Goal: Find contact information: Find contact information

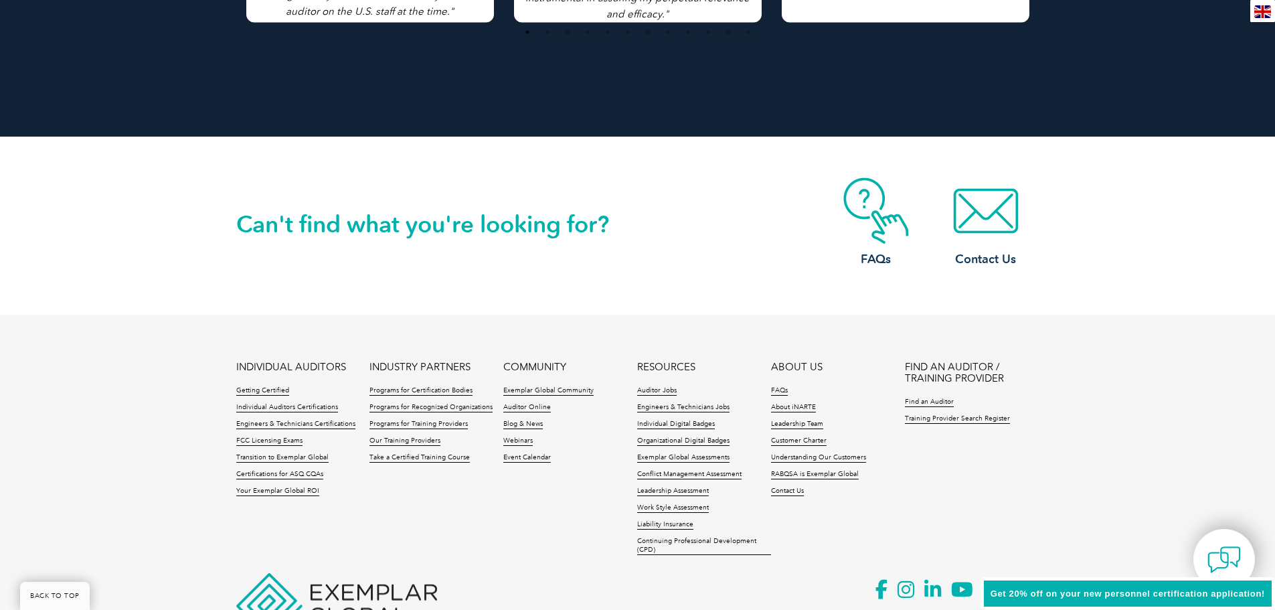
scroll to position [3063, 0]
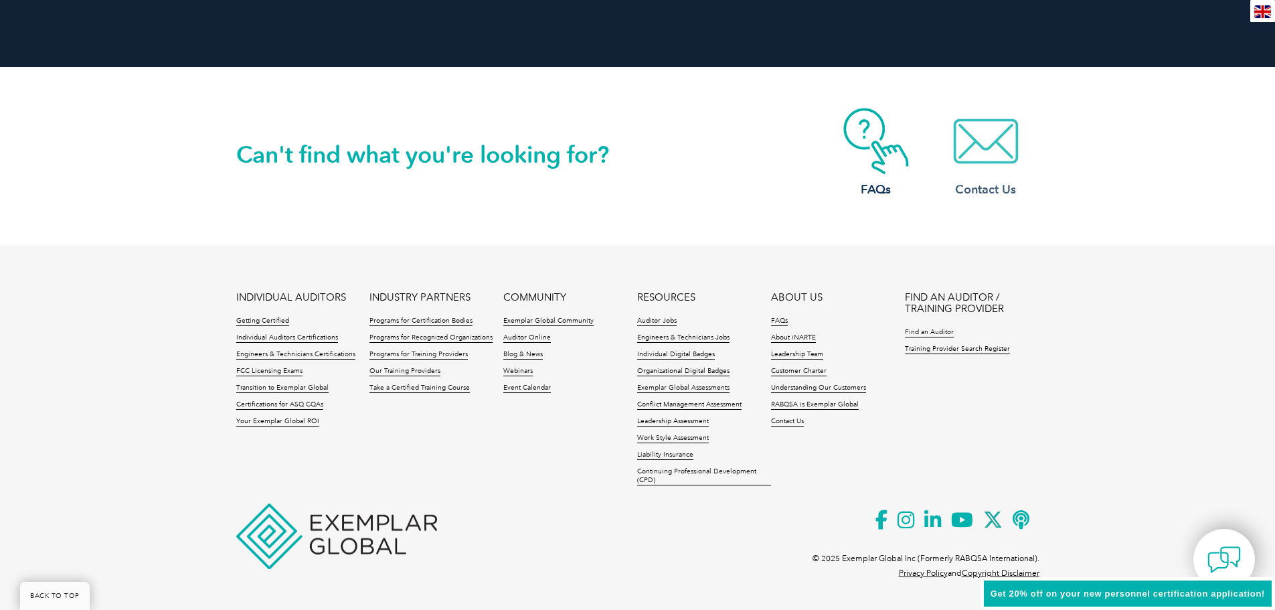
click at [980, 167] on img at bounding box center [985, 141] width 107 height 67
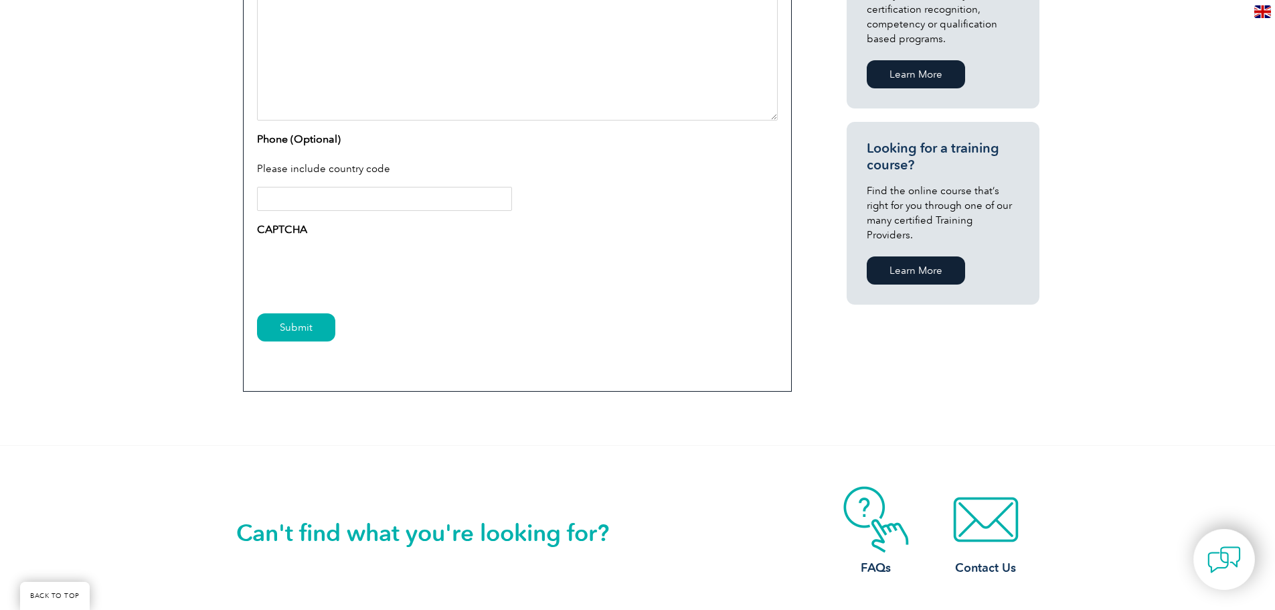
scroll to position [1138, 0]
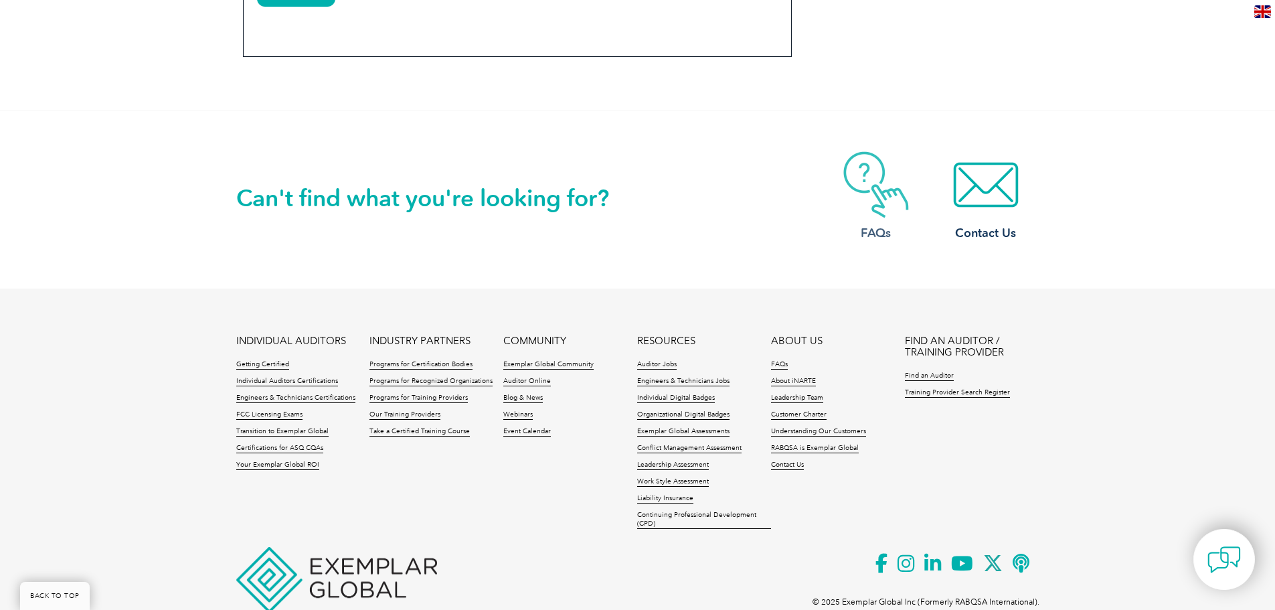
click at [873, 203] on img at bounding box center [875, 184] width 107 height 67
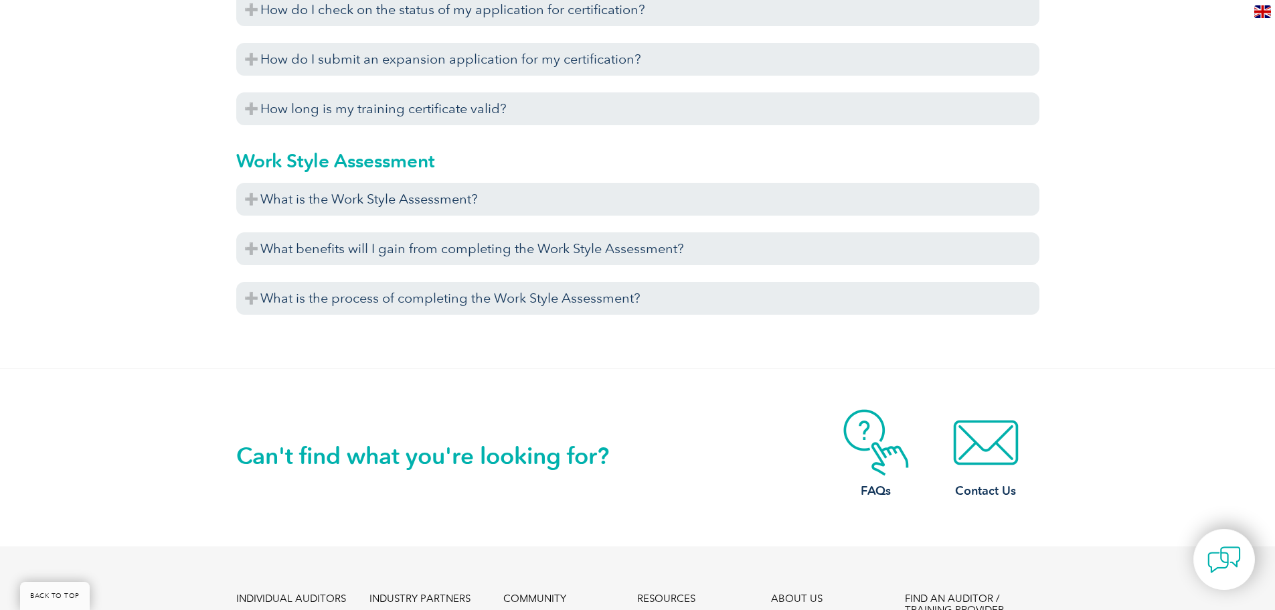
scroll to position [5241, 0]
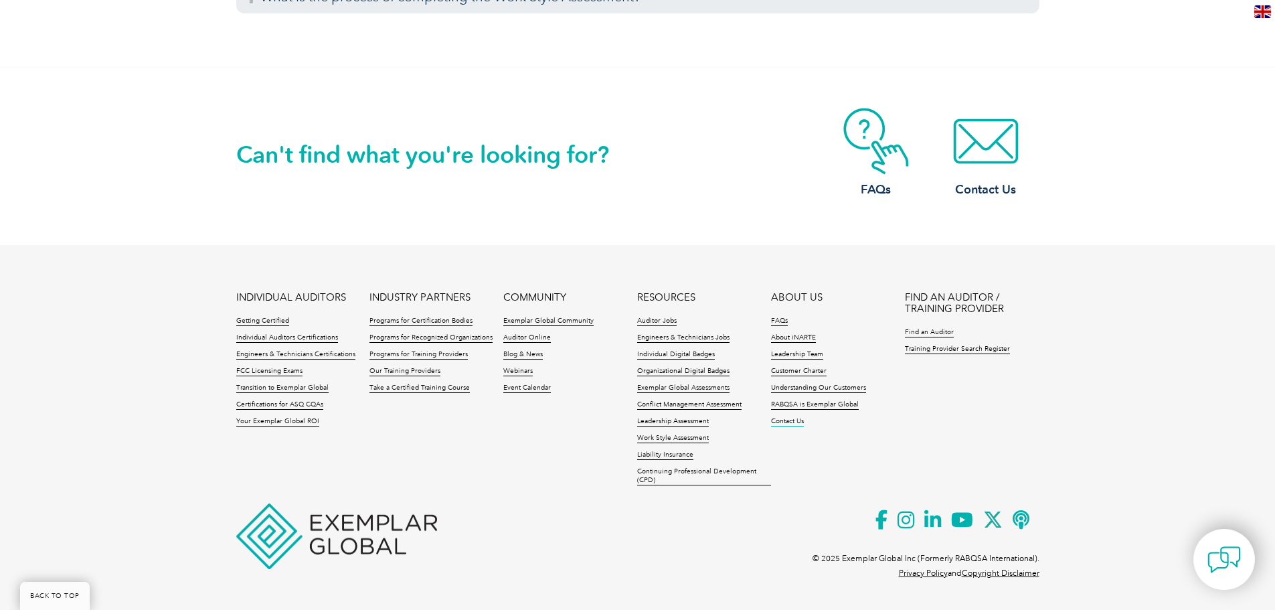
click at [785, 423] on link "Contact Us" at bounding box center [787, 421] width 33 height 9
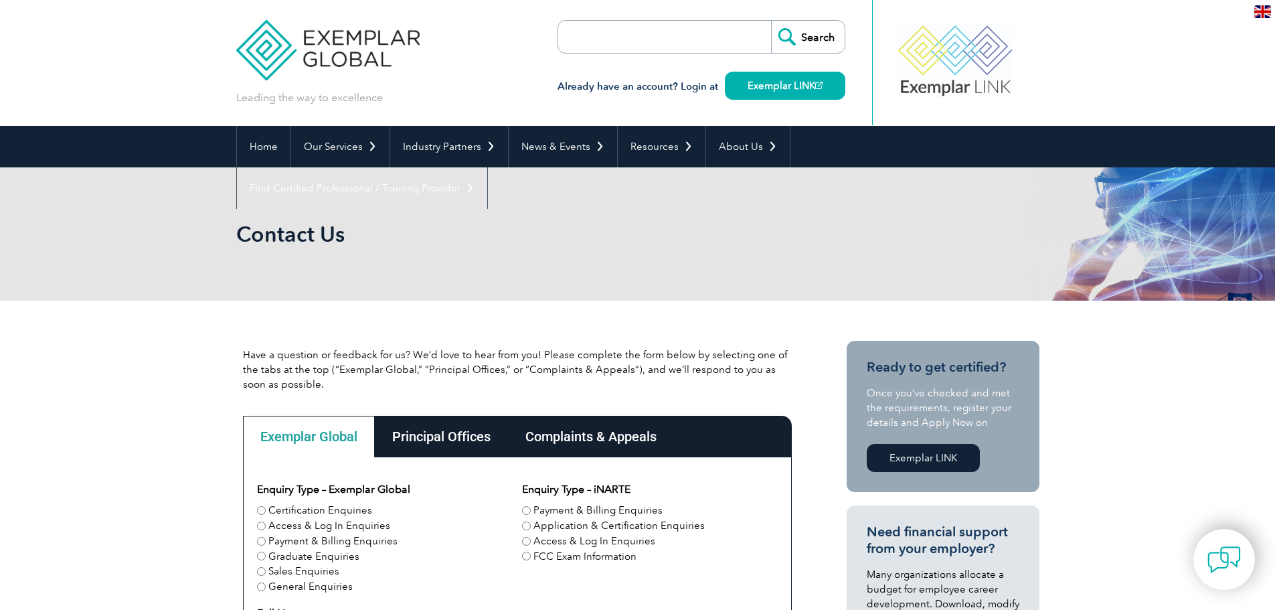
click at [750, 36] on form "Search" at bounding box center [701, 36] width 288 height 33
click at [590, 47] on input "search" at bounding box center [635, 37] width 141 height 32
type input "address"
click at [771, 21] on input "Search" at bounding box center [808, 37] width 74 height 32
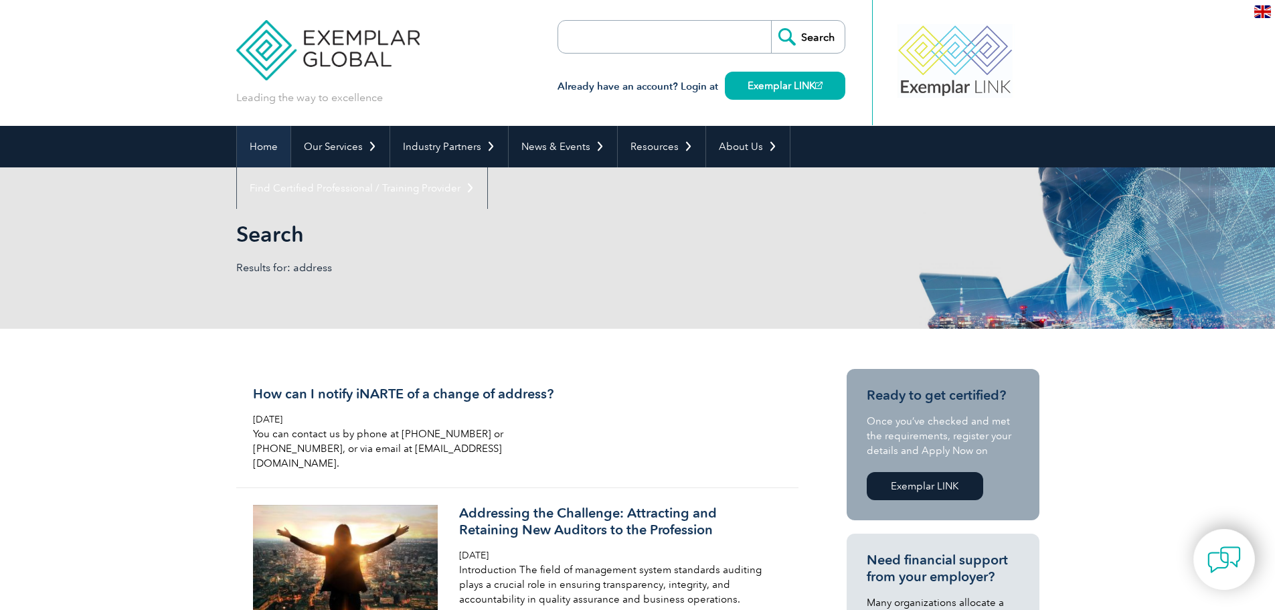
click at [281, 142] on link "Home" at bounding box center [264, 146] width 54 height 41
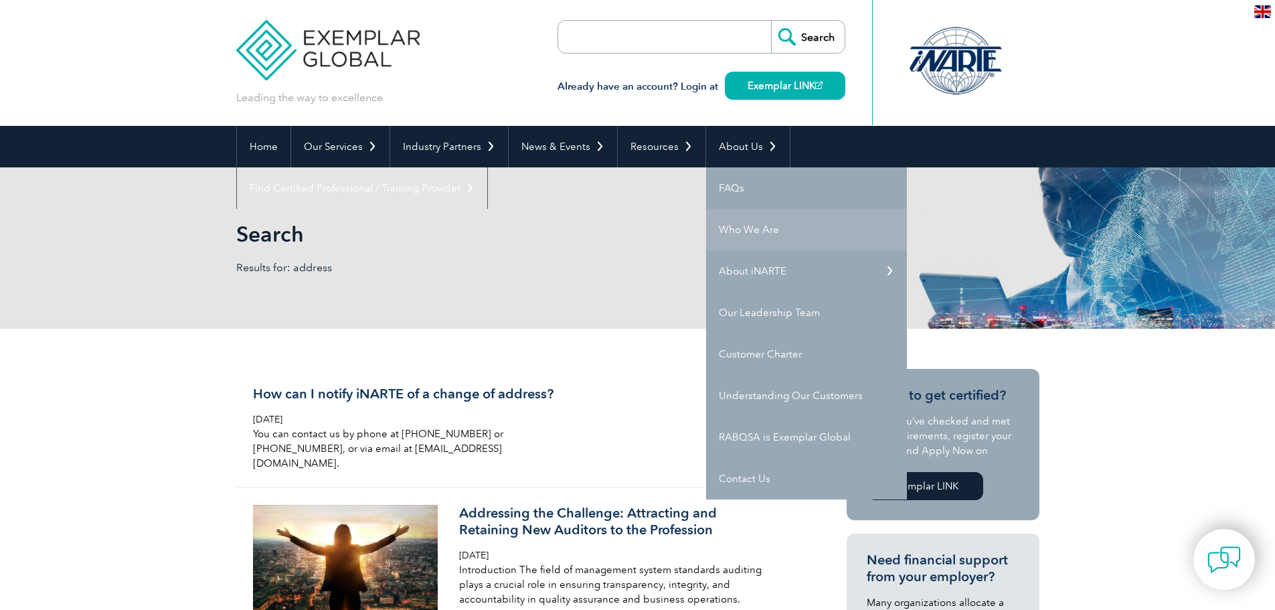
click at [766, 228] on link "Who We Are" at bounding box center [806, 229] width 201 height 41
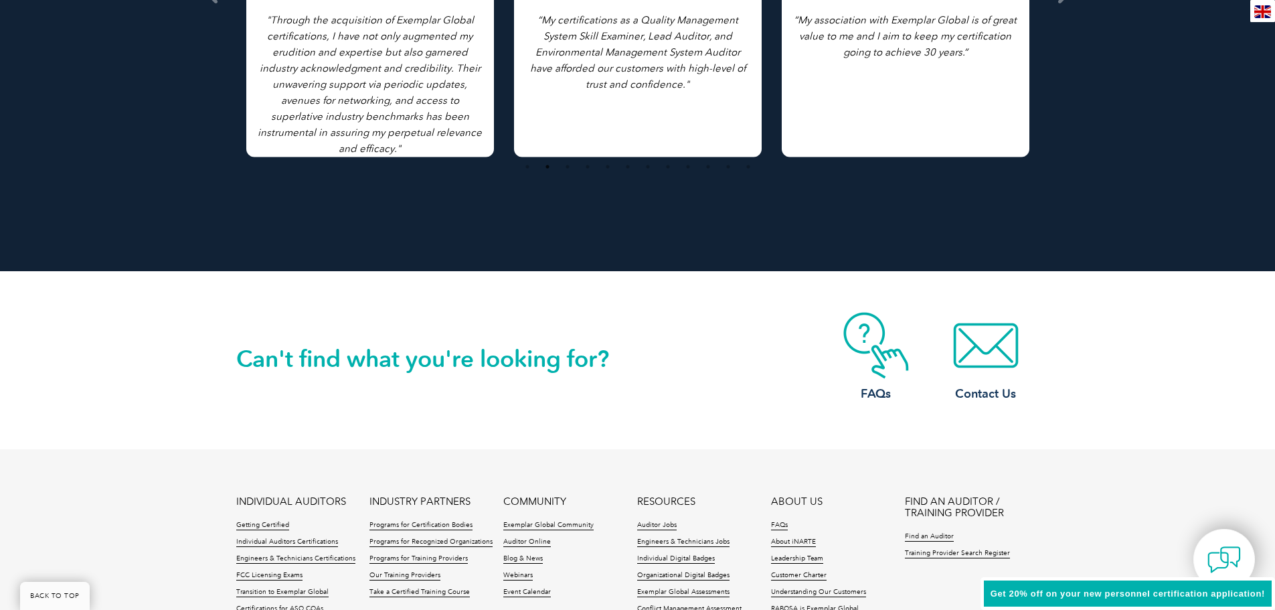
scroll to position [3063, 0]
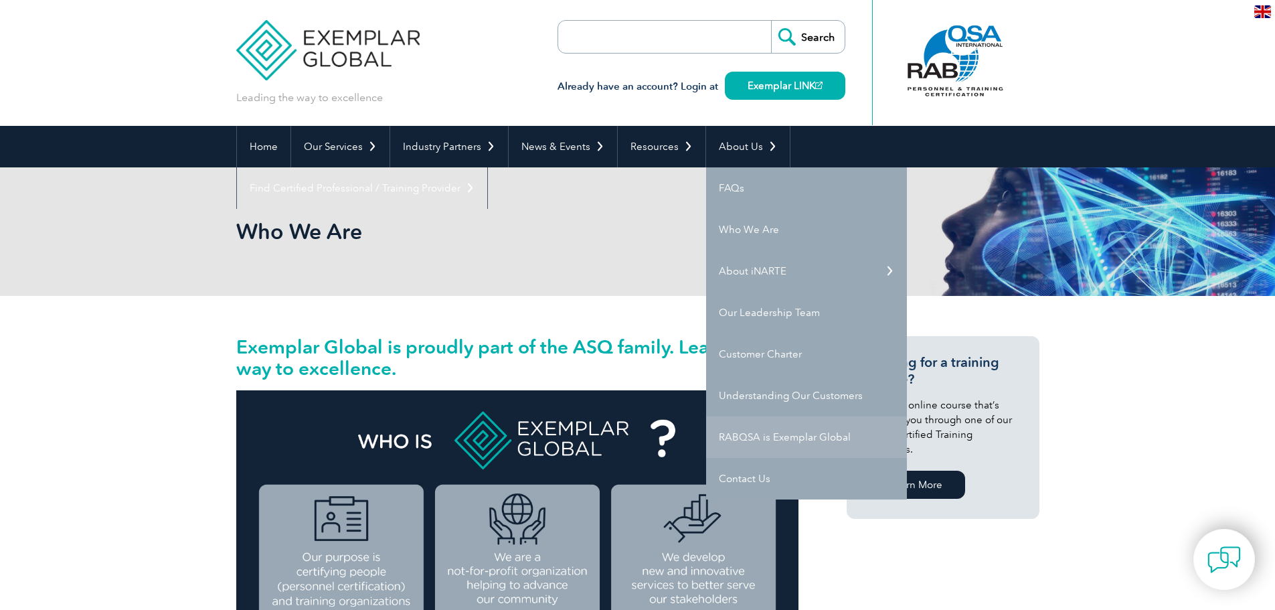
click at [827, 432] on link "RABQSA is Exemplar Global" at bounding box center [806, 436] width 201 height 41
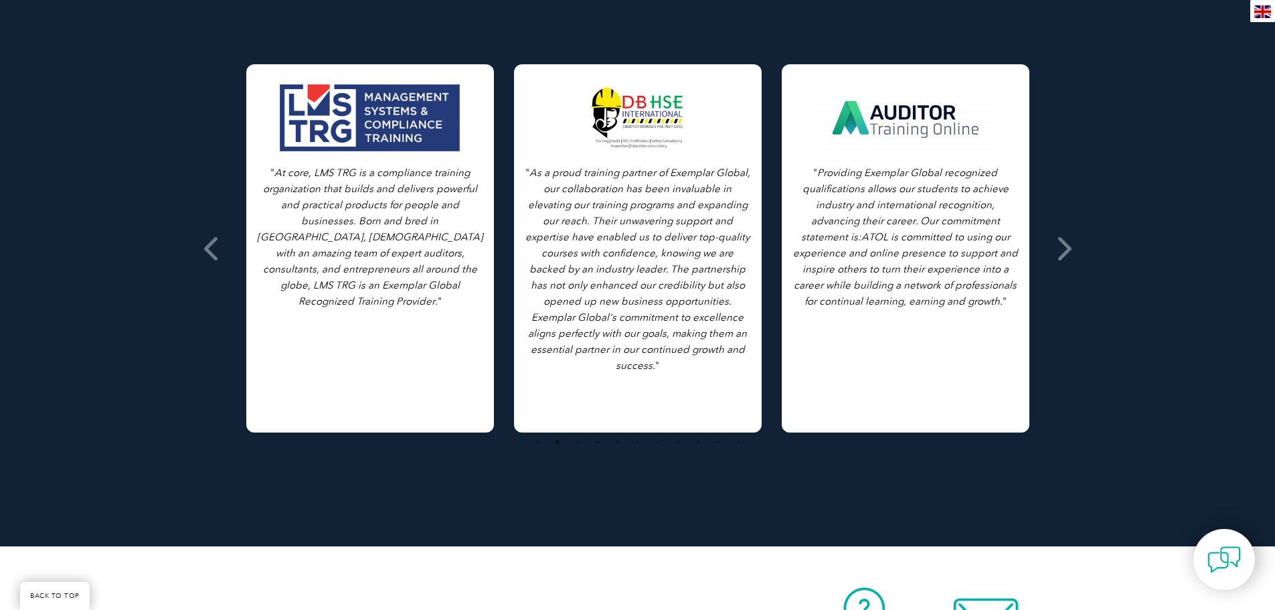
scroll to position [1138, 0]
